Goal: Communication & Community: Participate in discussion

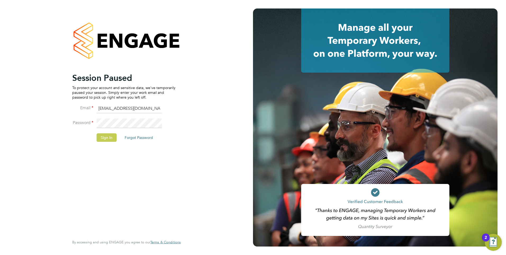
click at [105, 136] on button "Sign In" at bounding box center [107, 137] width 20 height 8
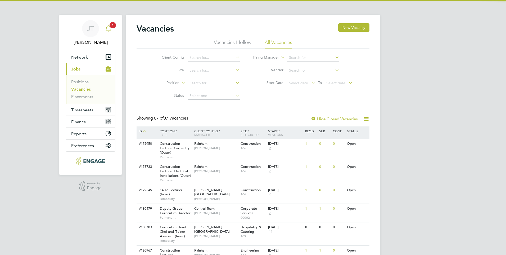
drag, startPoint x: 0, startPoint y: 0, endPoint x: 110, endPoint y: 31, distance: 114.6
click at [110, 31] on icon "Main navigation" at bounding box center [108, 28] width 6 height 6
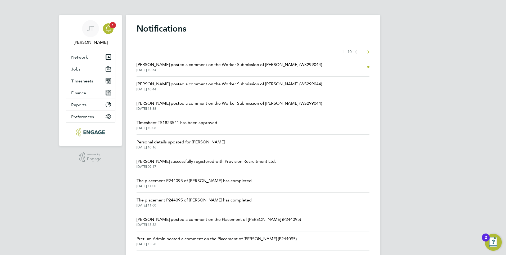
click at [180, 65] on span "Kerry Cattle posted a comment on the Worker Submission of Duncan Barnes (WS2990…" at bounding box center [230, 64] width 186 height 6
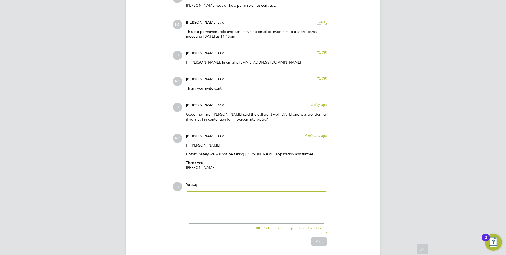
scroll to position [550, 0]
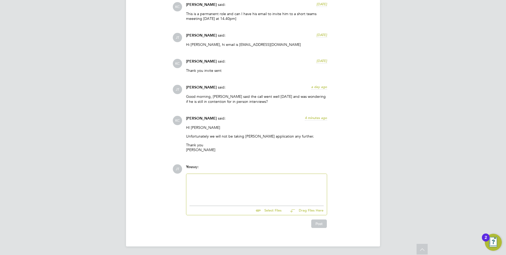
click at [220, 183] on div at bounding box center [257, 188] width 134 height 23
click at [317, 222] on button "Post" at bounding box center [319, 223] width 16 height 8
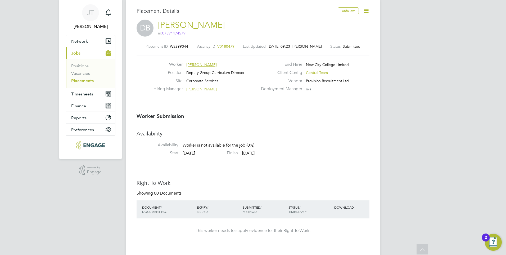
scroll to position [0, 0]
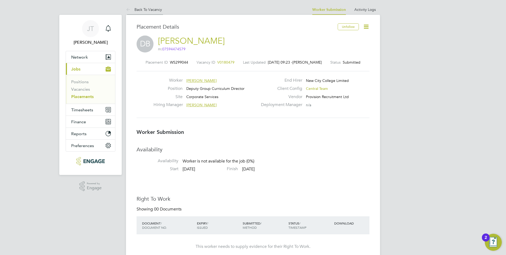
click at [144, 12] on li "Back To Vacancy" at bounding box center [144, 9] width 36 height 11
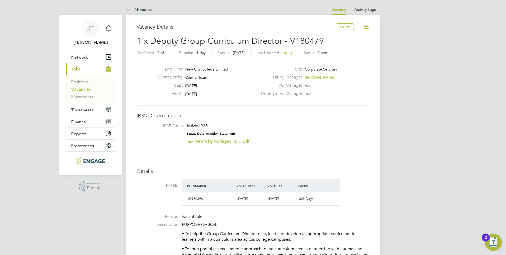
click at [82, 92] on li "Vacancies" at bounding box center [91, 90] width 40 height 7
click at [83, 90] on link "Vacancies" at bounding box center [81, 89] width 20 height 5
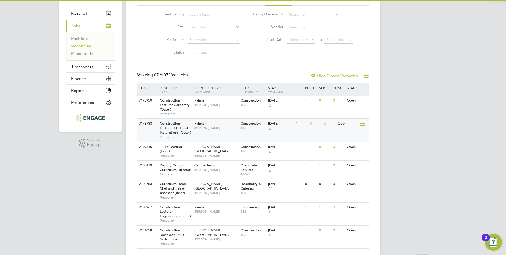
scroll to position [56, 0]
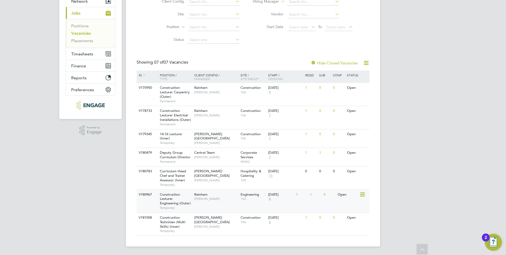
click at [207, 197] on span "Nathan Morris" at bounding box center [216, 198] width 44 height 4
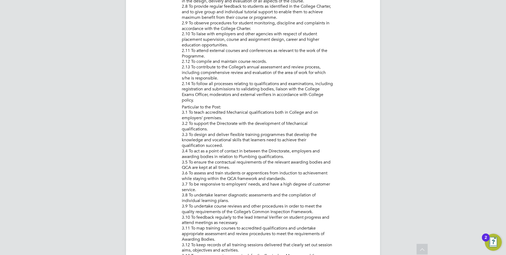
scroll to position [477, 0]
